Goal: Task Accomplishment & Management: Complete application form

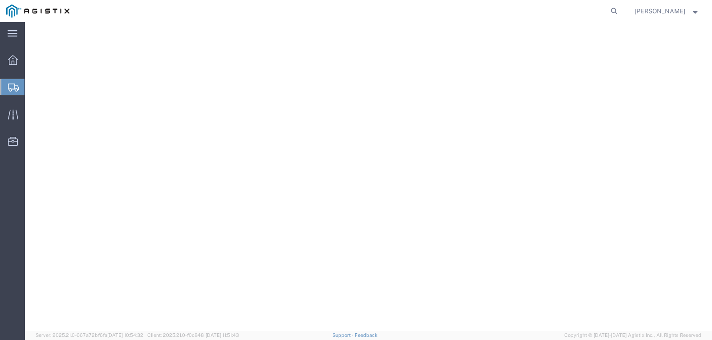
select select "9596"
select select "23082"
select select "[GEOGRAPHIC_DATA]"
select select
select select "PURCHORD"
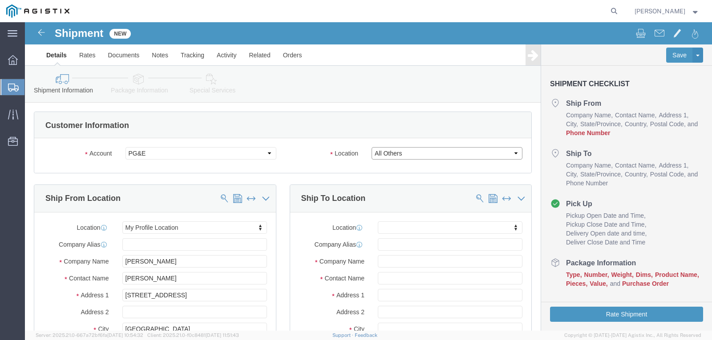
click select "Select All Others [GEOGRAPHIC_DATA] [GEOGRAPHIC_DATA] [GEOGRAPHIC_DATA] [GEOGRA…"
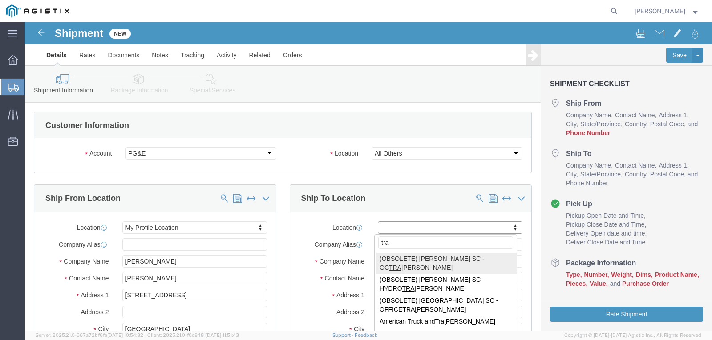
type input "trac"
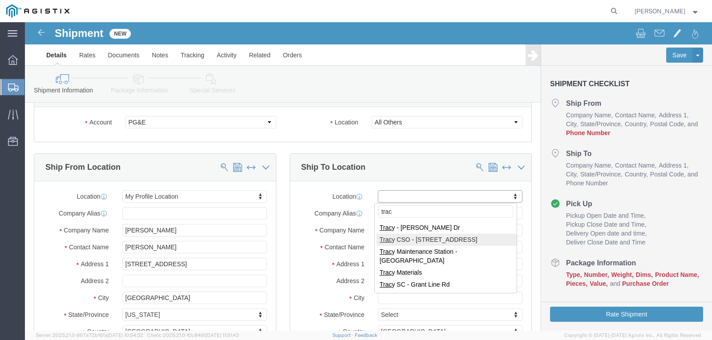
scroll to position [44, 0]
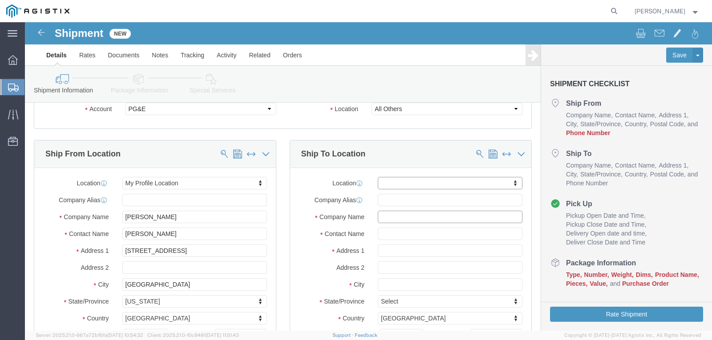
click input "text"
type input "p"
type input "PACIFIC GAS AND ELECTRIC"
type input "[PERSON_NAME]"
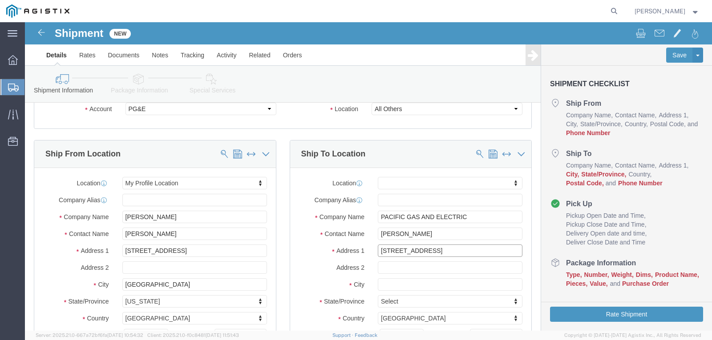
type input "[STREET_ADDRESS]"
select select
type input "[PERSON_NAME]"
select select
type input "C"
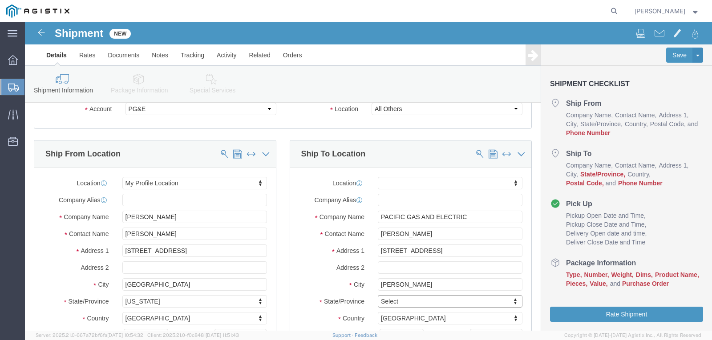
type input "C"
type input "CA"
select select
select select "CA"
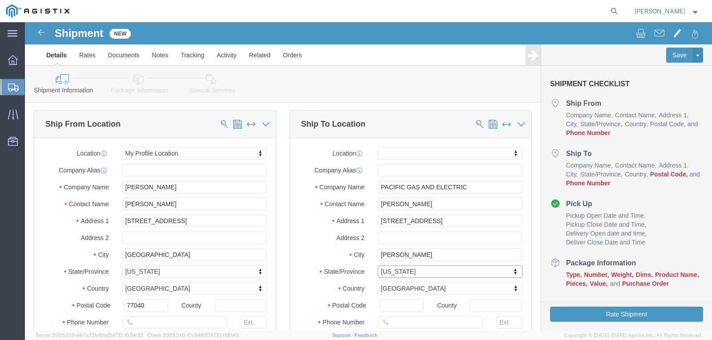
scroll to position [89, 0]
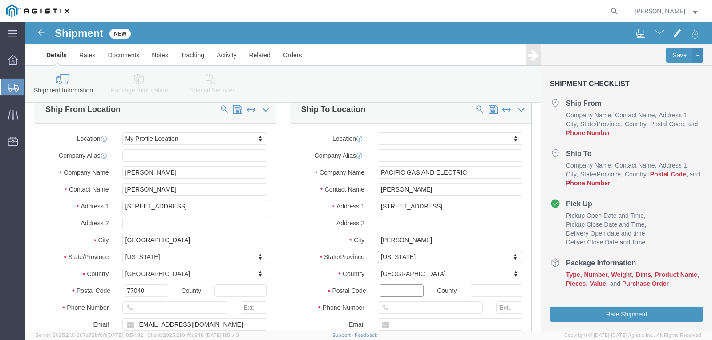
click input "Postal Code"
type input "95304"
select select
click input "text"
type input "[PHONE_NUMBER]"
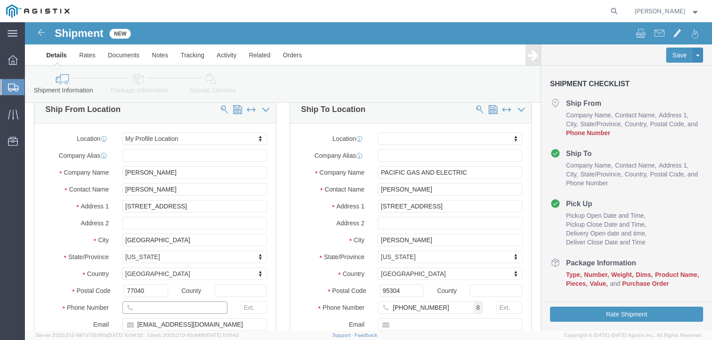
click input "text"
type input "7139399999"
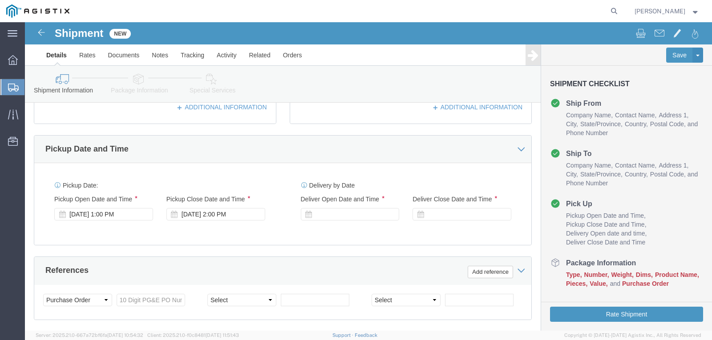
scroll to position [356, 0]
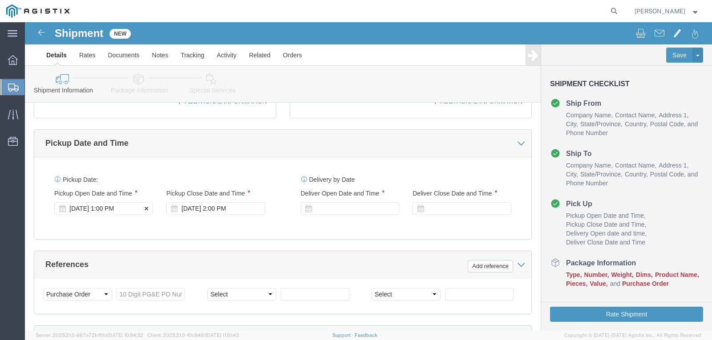
click div "[DATE] 1:00 PM"
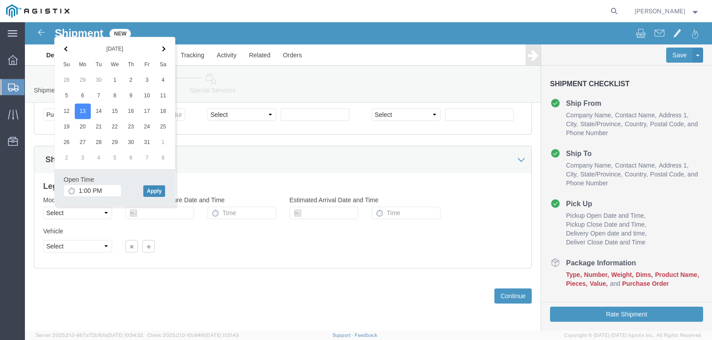
click button "Apply"
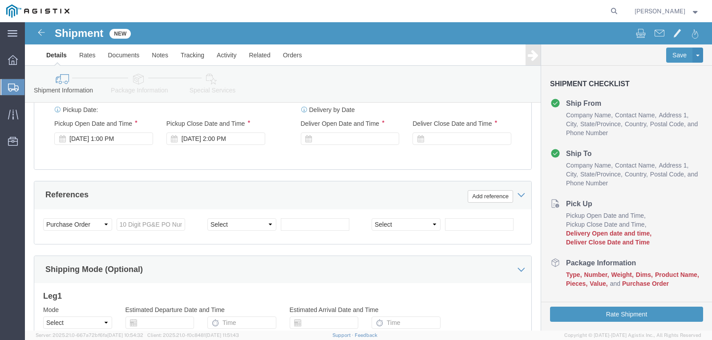
scroll to position [402, 0]
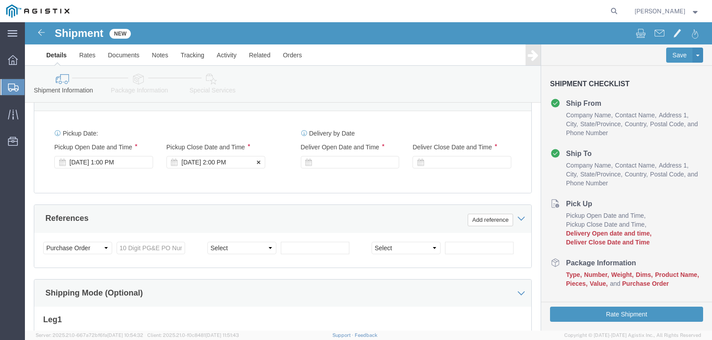
click div "[DATE] 2:00 PM"
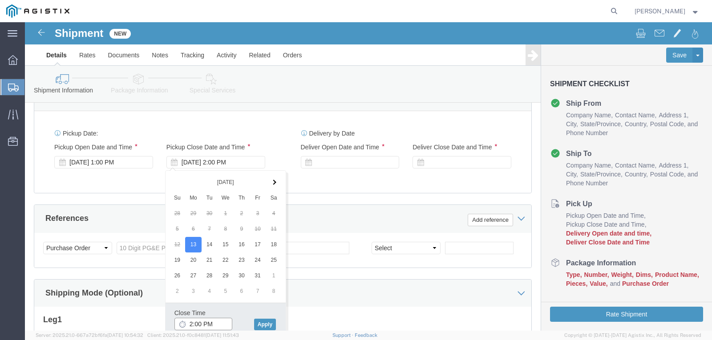
click input "2:00 PM"
type input "4:00 PM"
click button "Apply"
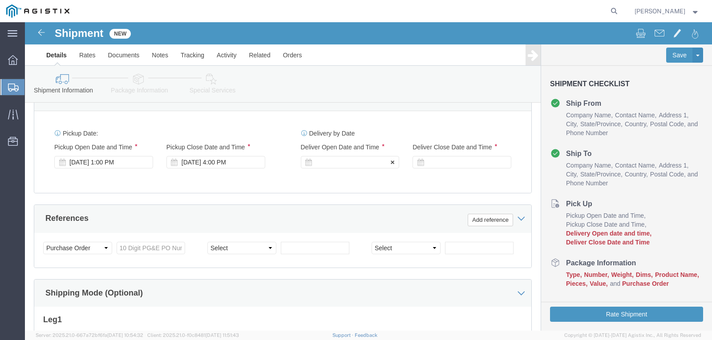
click icon
click div
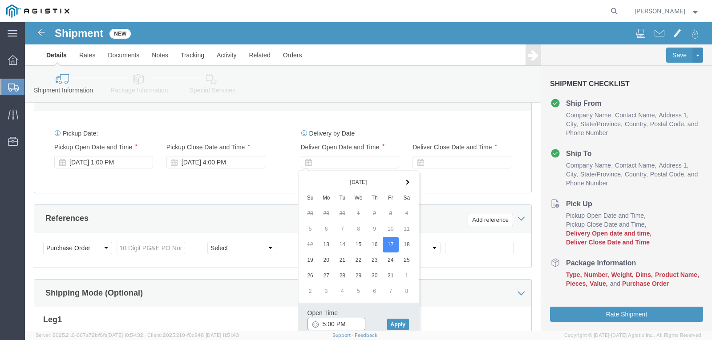
click input "5:00 PM"
type input "8:00 AM"
click button "Apply"
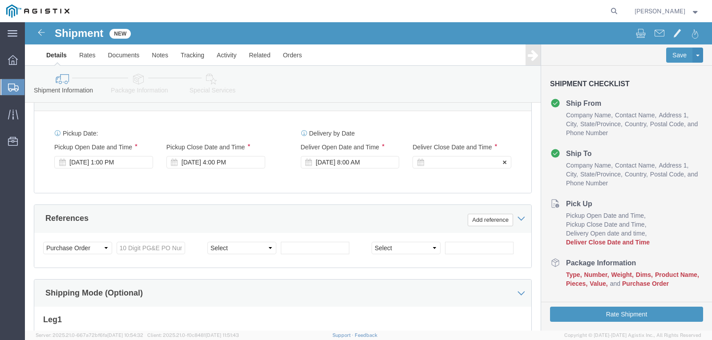
click div
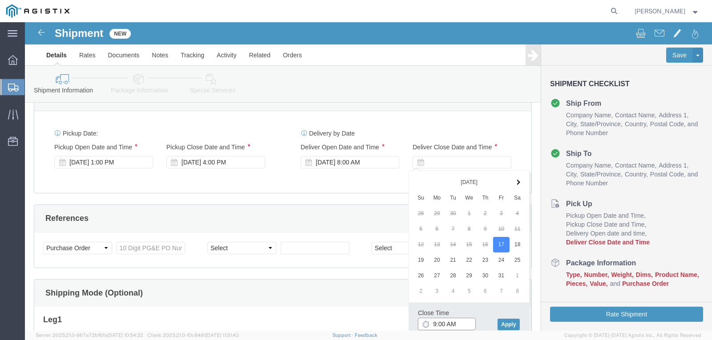
click input "9:00 AM"
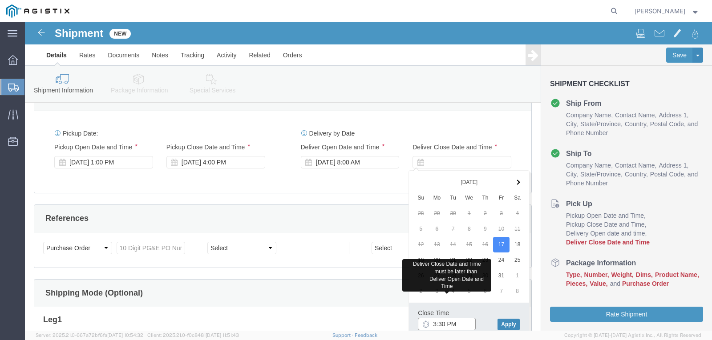
type input "3:30 PM"
click button "Apply"
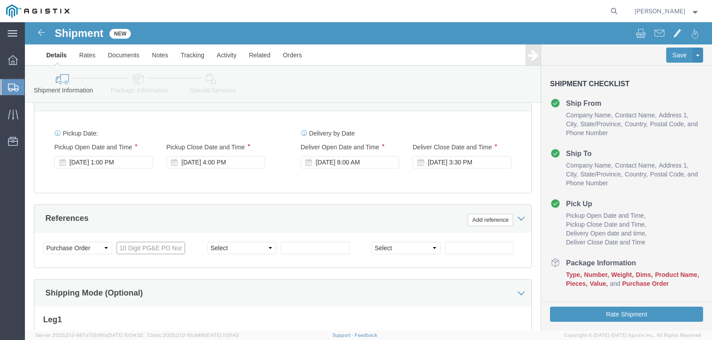
click input "text"
type input "74012507"
click input "text"
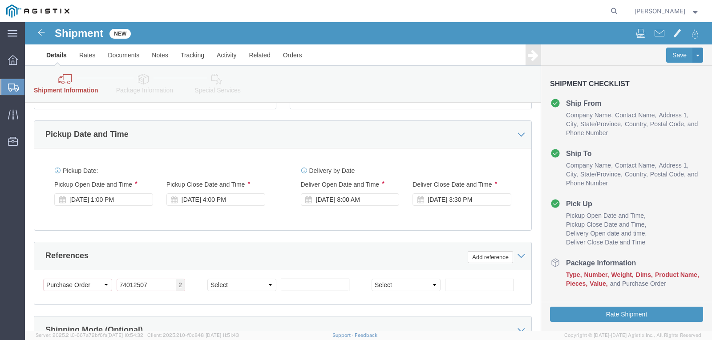
scroll to position [440, 0]
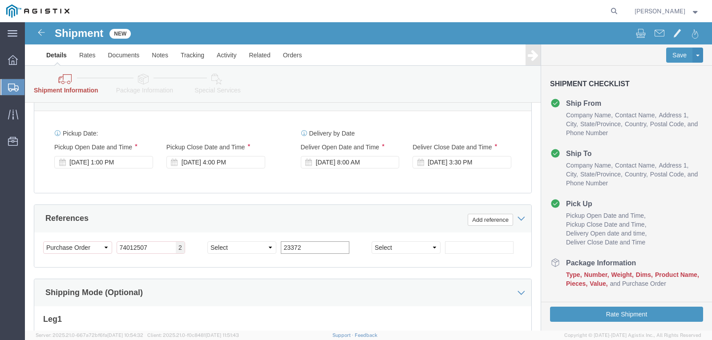
type input "23372"
click input "text"
type input "153620"
click button "Add reference"
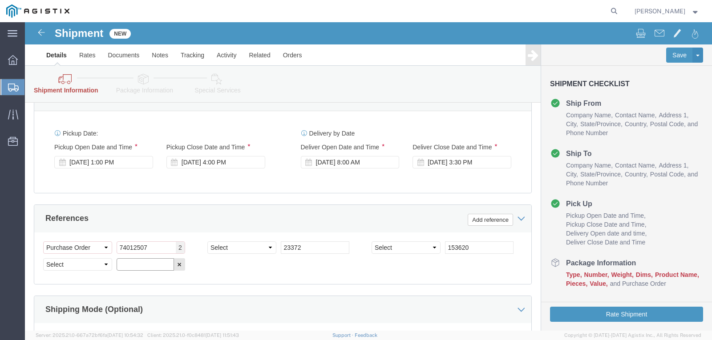
click input "text"
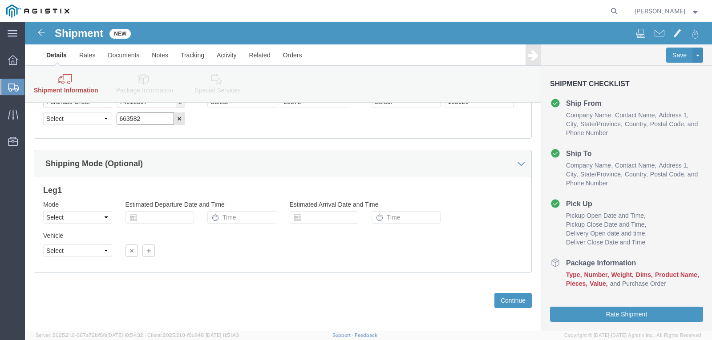
scroll to position [590, 0]
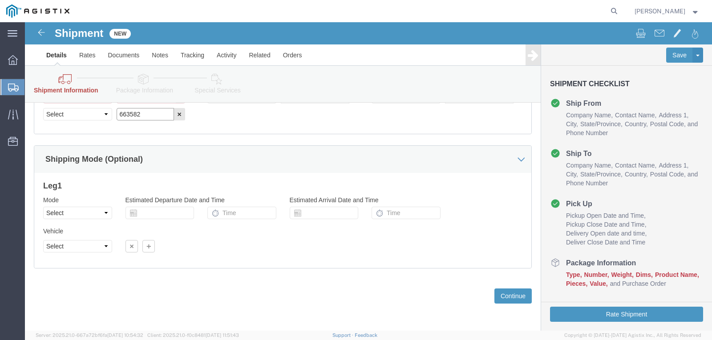
type input "663582"
click select "Select Air Less than Truckload Multi-Leg Ocean Freight Rail Small Parcel Truckl…"
select select "LTL"
click select "Select Air Less than Truckload Multi-Leg Ocean Freight Rail Small Parcel Truckl…"
click button "Continue"
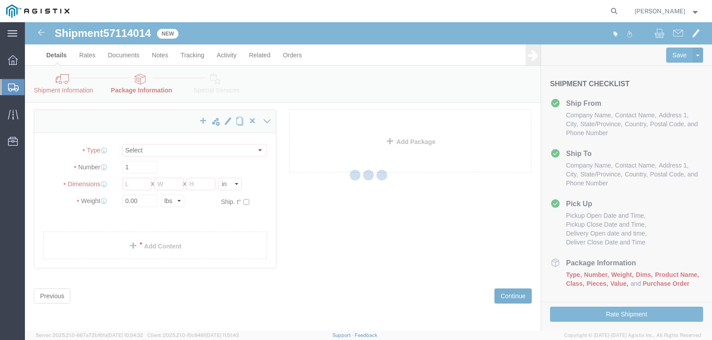
scroll to position [110, 0]
select select "CBOX"
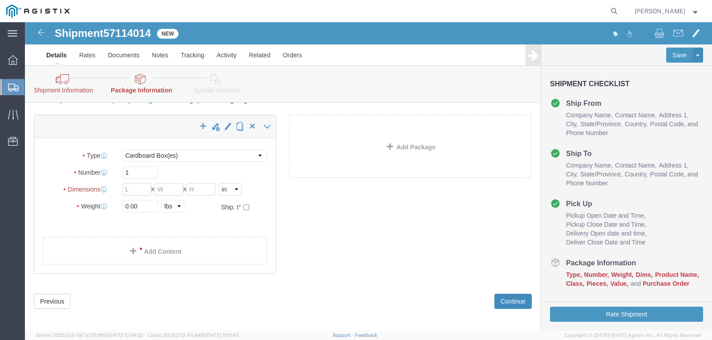
scroll to position [100, 0]
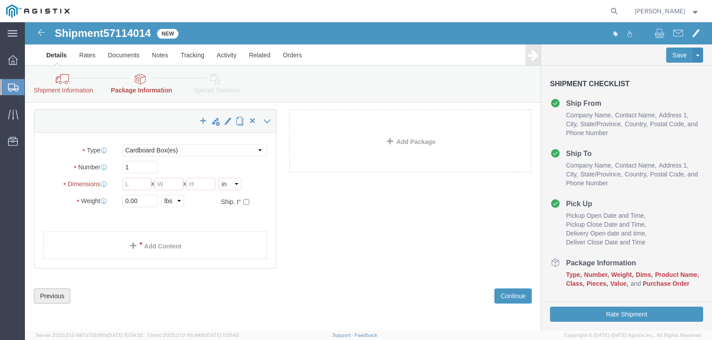
click button "Previous"
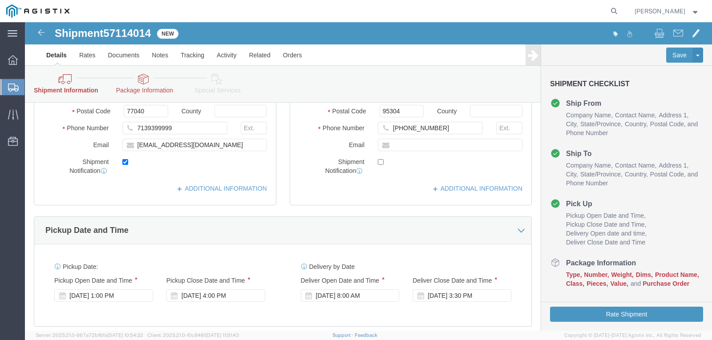
scroll to position [456, 0]
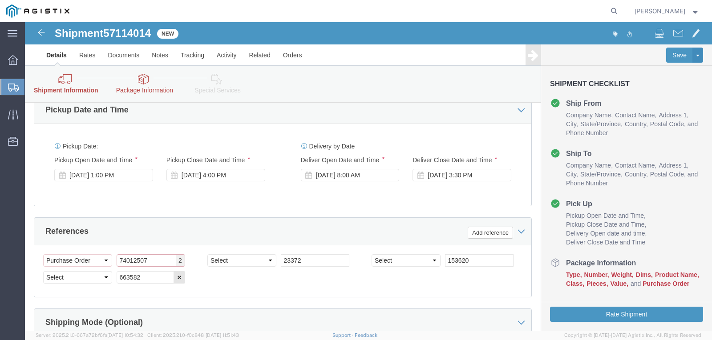
drag, startPoint x: 125, startPoint y: 240, endPoint x: 73, endPoint y: 236, distance: 53.1
click div "Select Account Type Activity ID Airline Appointment Number ASN Batch Request # …"
type input "2701193453"
drag, startPoint x: 286, startPoint y: 237, endPoint x: 192, endPoint y: 226, distance: 94.6
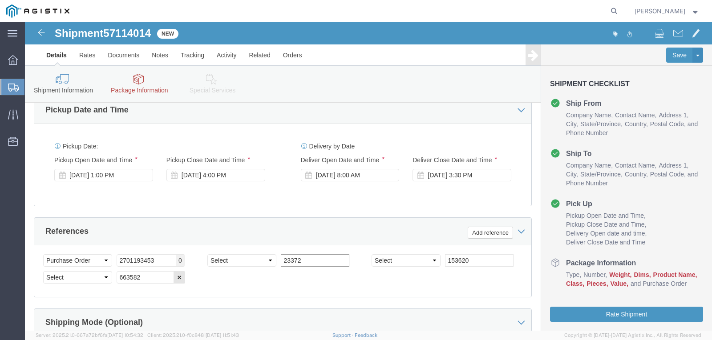
click div "Select Account Type Activity ID Airline Appointment Number ASN Batch Request # …"
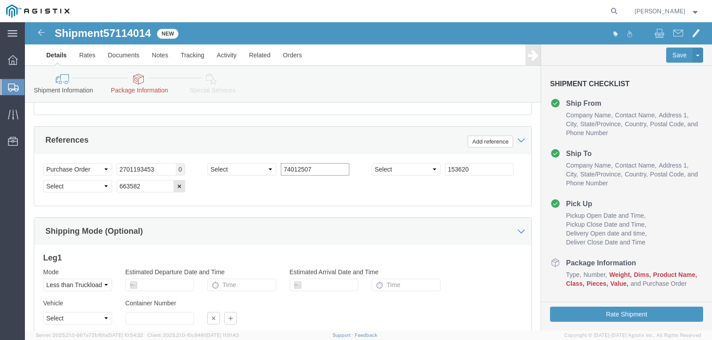
scroll to position [609, 0]
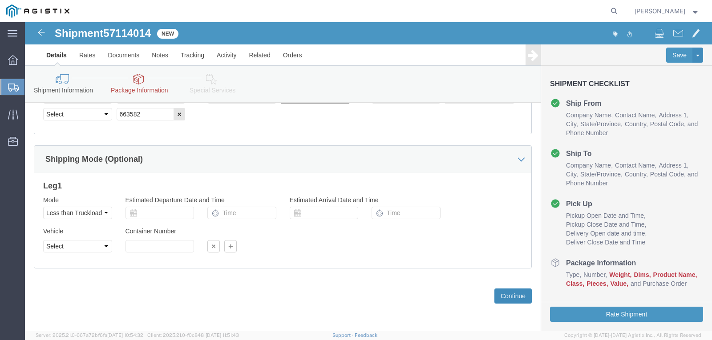
type input "74012507"
click button "Continue"
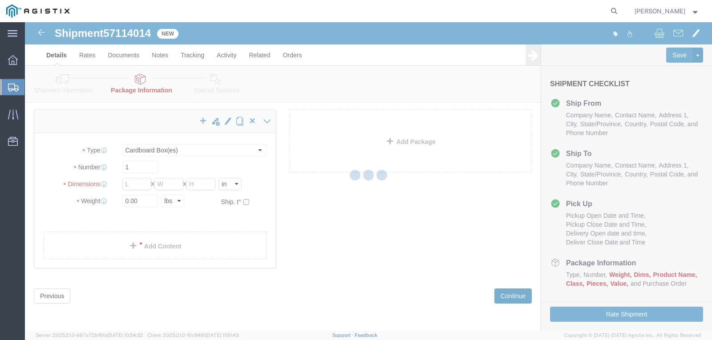
scroll to position [90, 0]
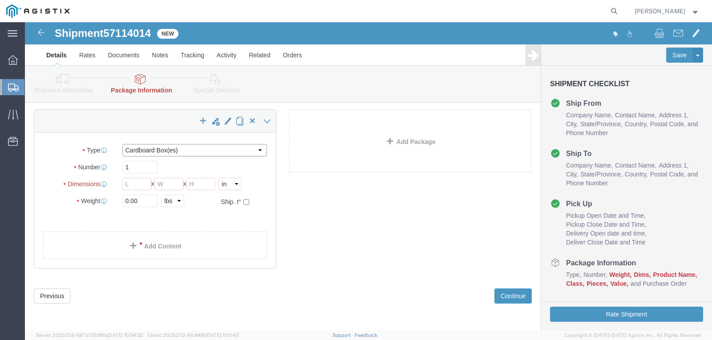
click select "Select Bulk Bundle(s) Cardboard Box(es) Carton(s) Crate(s) Drum(s) (Fiberboard)…"
select select "PSNS"
click select "Select Bulk Bundle(s) Cardboard Box(es) Carton(s) Crate(s) Drum(s) (Fiberboard)…"
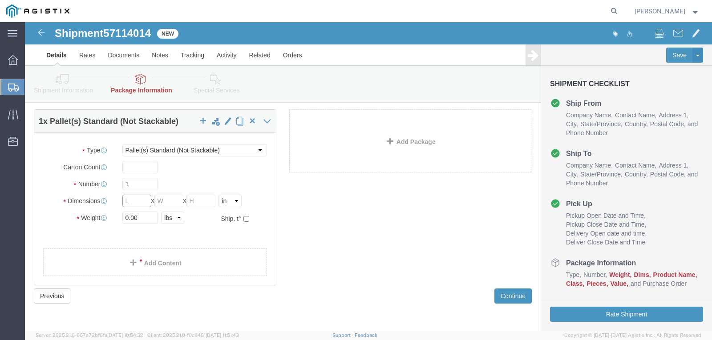
click input "Length : This field is required."
type input "48"
type input "43"
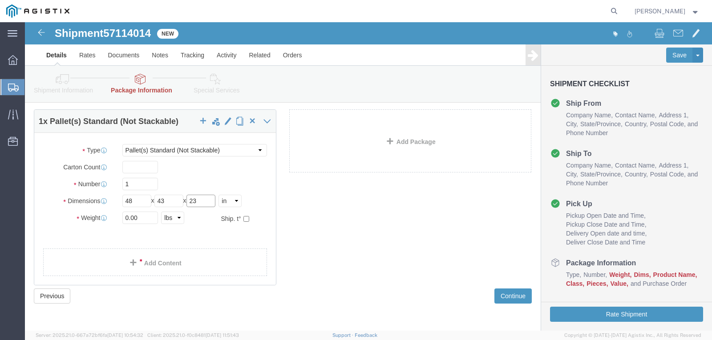
scroll to position [33, 0]
type input "23"
click div "0.00 Select kgs lbs"
type input "2259"
click span
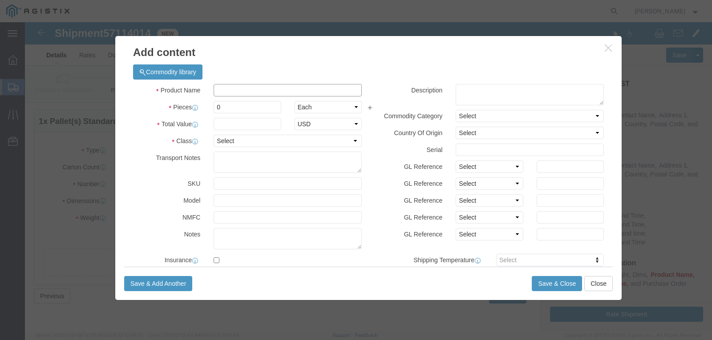
click input "text"
type input "s"
type input "STEEL RODS"
click div "Product Name STEEL RODS Pieces 0 Select Bag Barrels 100Board Feet Bottle Box Bl…"
click input "0"
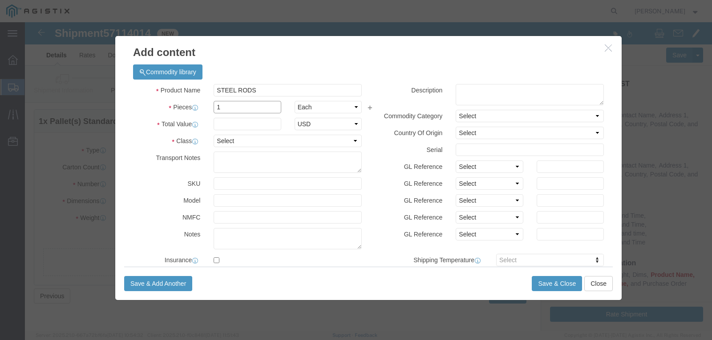
type input "1"
click input "text"
type input "8825.00"
click select "Select 50 55 60 65 70 85 92.5 100 125 175 250 300 400"
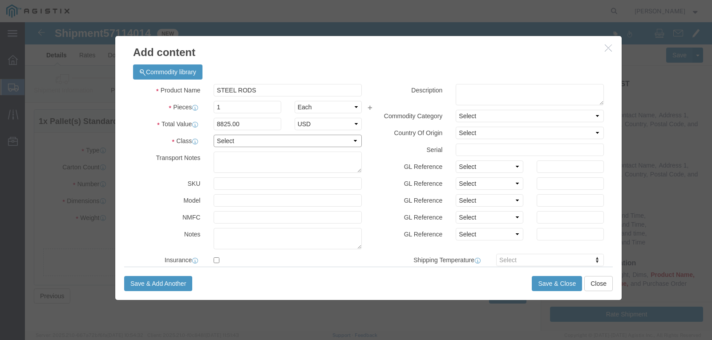
select select "50"
click select "Select 50 55 60 65 70 85 92.5 100 125 175 250 300 400"
click button "Save & Close"
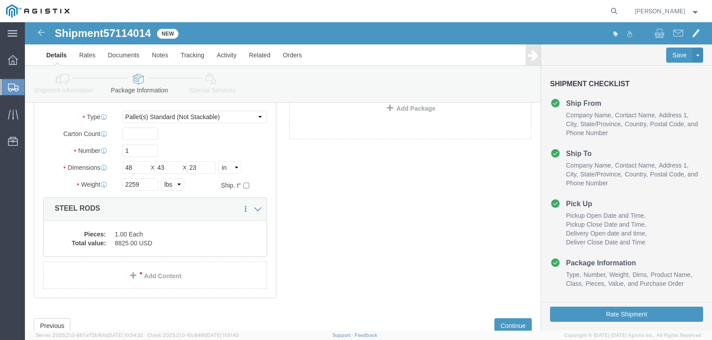
scroll to position [105, 0]
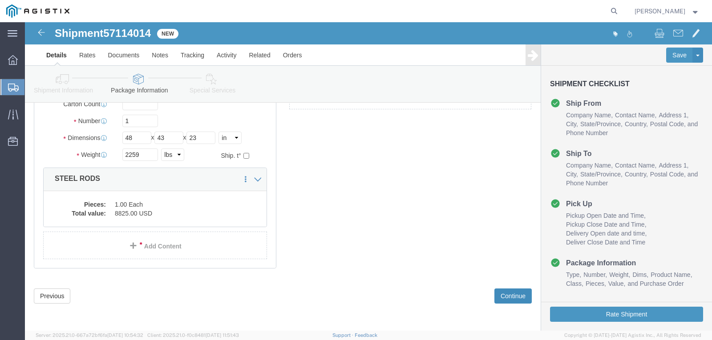
click button "Continue"
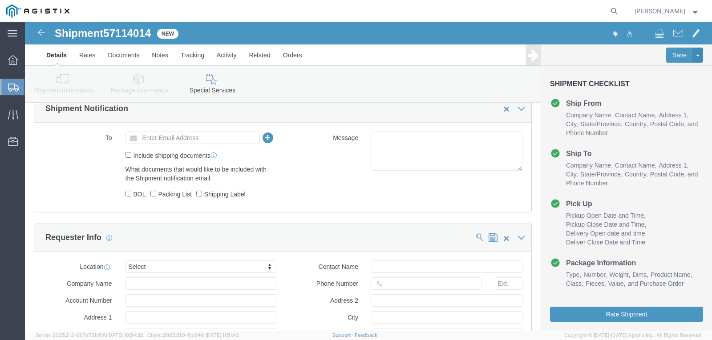
scroll to position [0, 0]
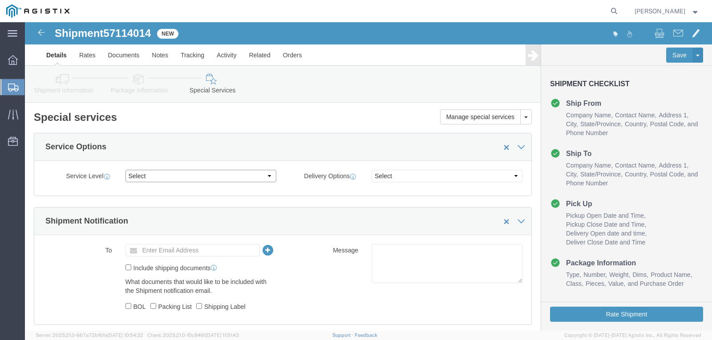
click select "Select 1 Day 2 Day 3-5 Day Economy 5+ Day"
select select "3-5 Day Economy"
click select "Select 1 Day 2 Day 3-5 Day Economy 5+ Day"
click select "Select ATA DTA DTD"
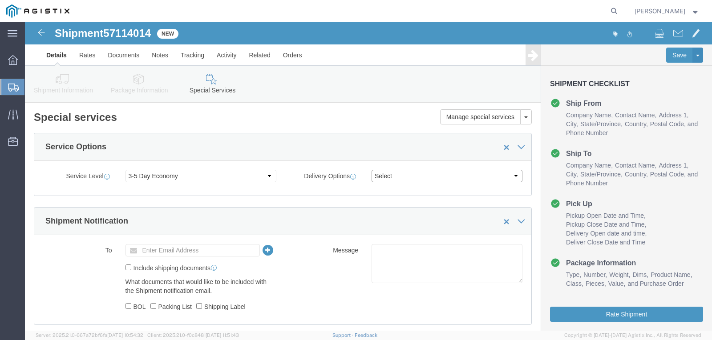
click select "Select ATA DTA DTD"
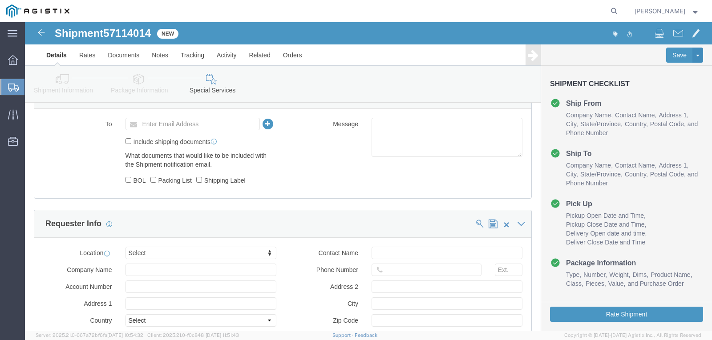
scroll to position [133, 0]
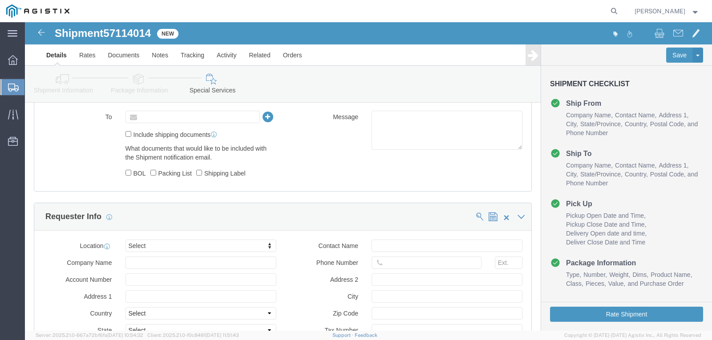
click input "text"
type input "[EMAIL_ADDRESS][DOMAIN_NAME]"
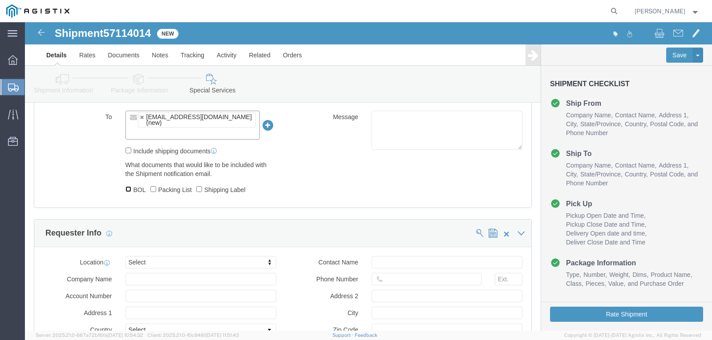
drag, startPoint x: 104, startPoint y: 166, endPoint x: 143, endPoint y: 168, distance: 38.7
click input "BOL"
checkbox input "true"
drag, startPoint x: 141, startPoint y: 166, endPoint x: 161, endPoint y: 169, distance: 20.6
click label "Packing List"
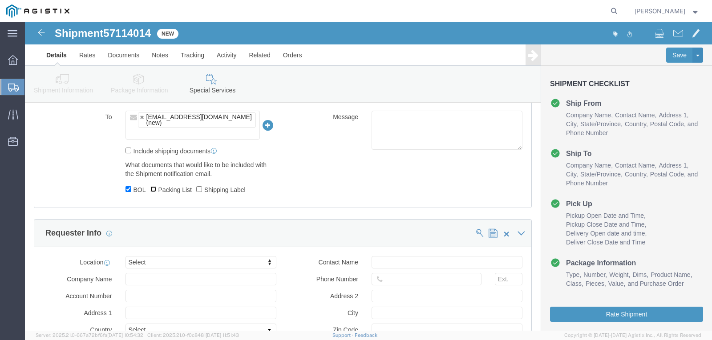
click input "Packing List"
checkbox input "true"
click label "Shipping Label"
click input "Shipping Label"
checkbox input "true"
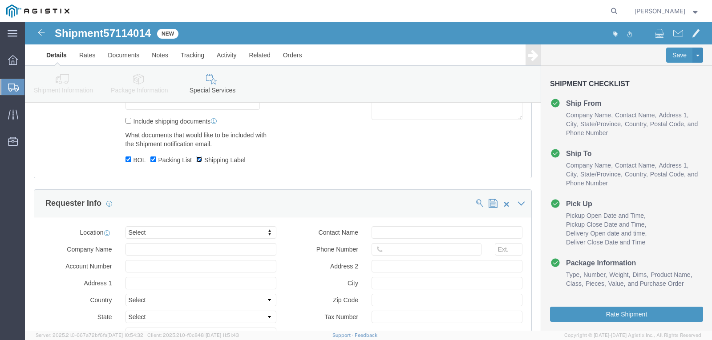
scroll to position [178, 0]
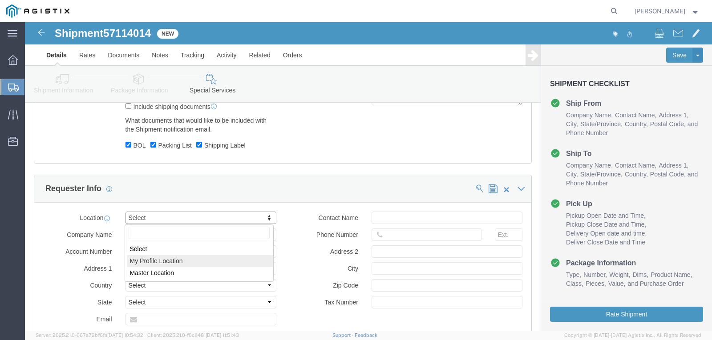
select select "MYPROFILE"
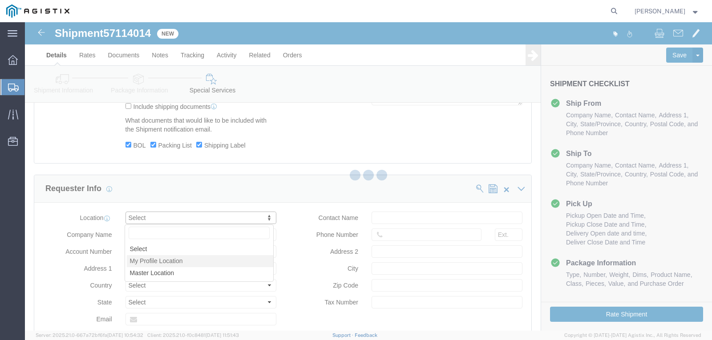
type input "[PERSON_NAME]"
type input "[STREET_ADDRESS]"
select select "US"
type input "[PERSON_NAME]"
type input "[GEOGRAPHIC_DATA]"
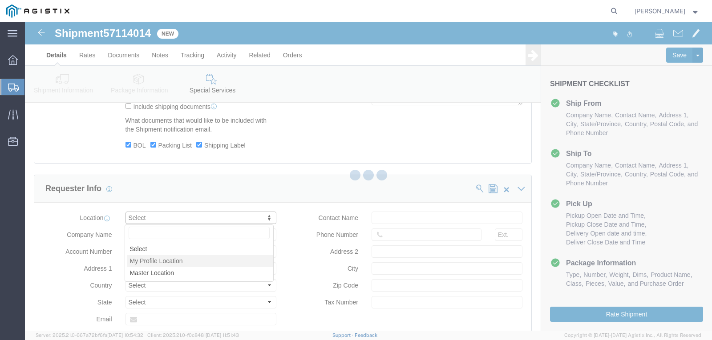
type input "77040"
select select "[GEOGRAPHIC_DATA]"
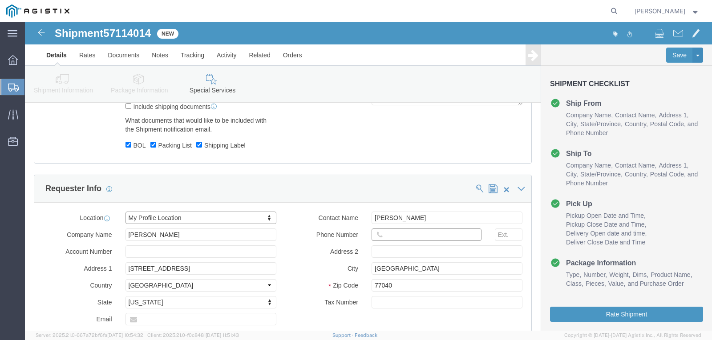
click input "text"
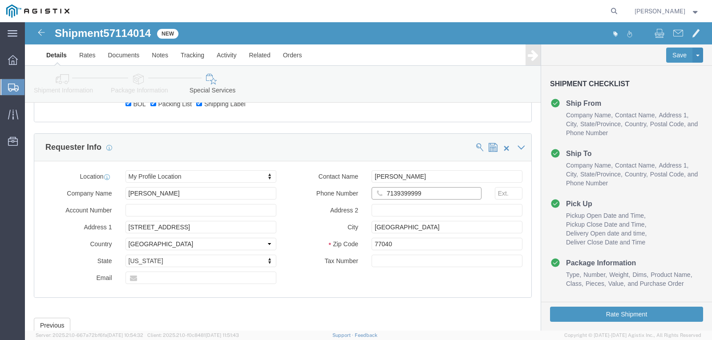
scroll to position [249, 0]
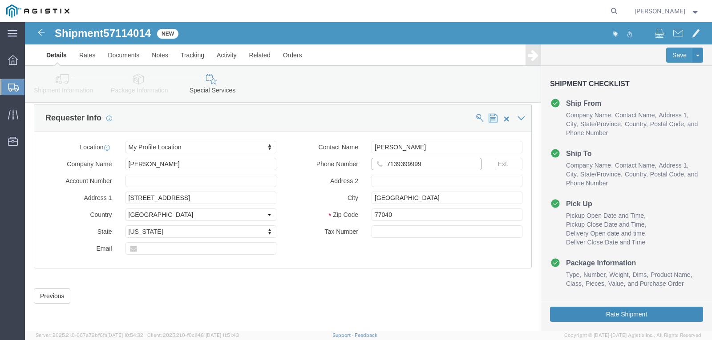
type input "7139399999"
drag, startPoint x: 565, startPoint y: 294, endPoint x: 64, endPoint y: 299, distance: 501.4
click button "Rate Shipment"
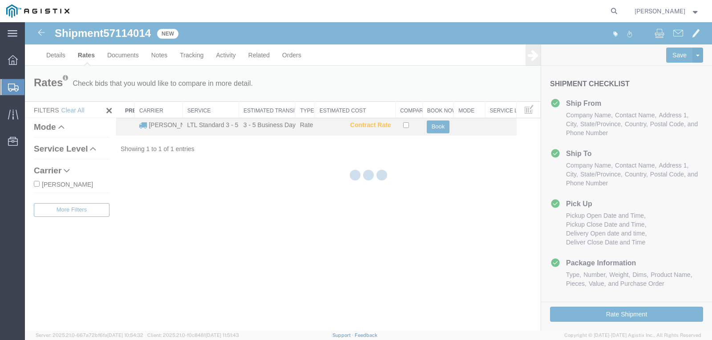
scroll to position [0, 0]
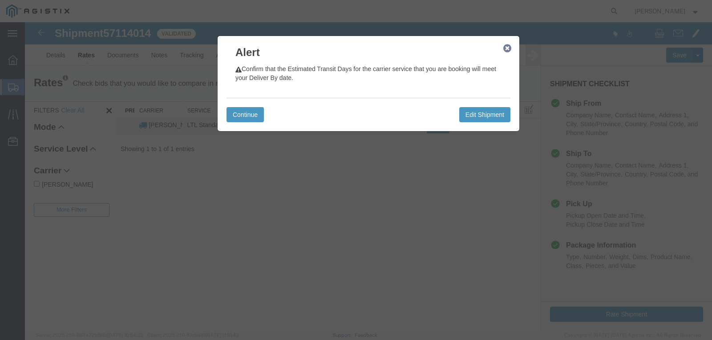
click at [508, 49] on icon "button" at bounding box center [507, 48] width 8 height 7
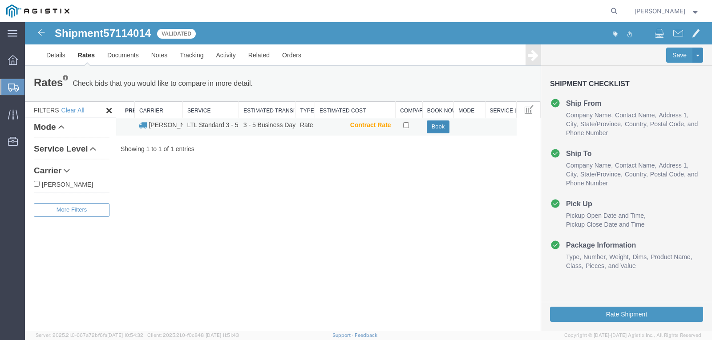
click at [440, 128] on button "Book" at bounding box center [438, 127] width 22 height 13
